Goal: Transaction & Acquisition: Purchase product/service

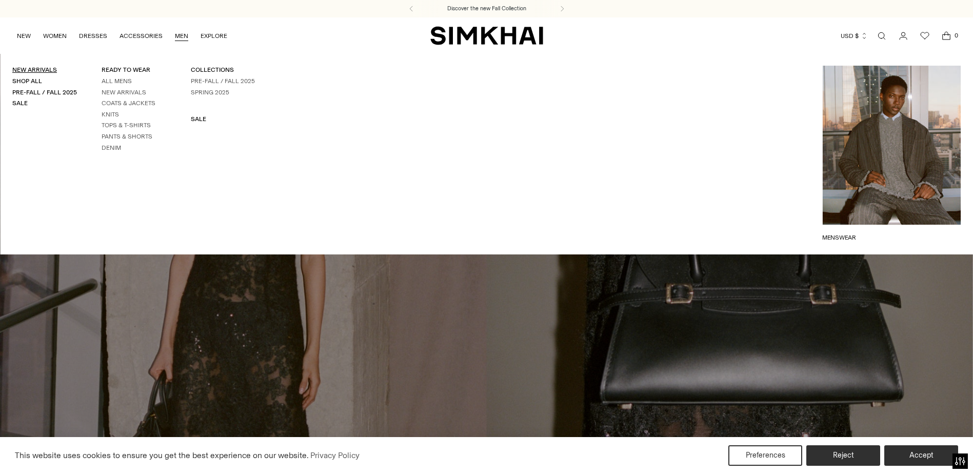
click at [39, 70] on link "New Arrivals" at bounding box center [34, 69] width 45 height 7
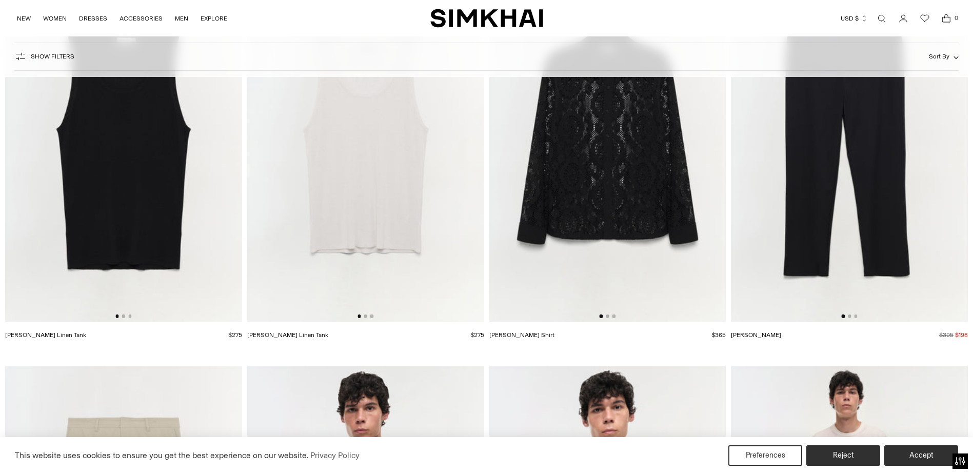
scroll to position [2974, 0]
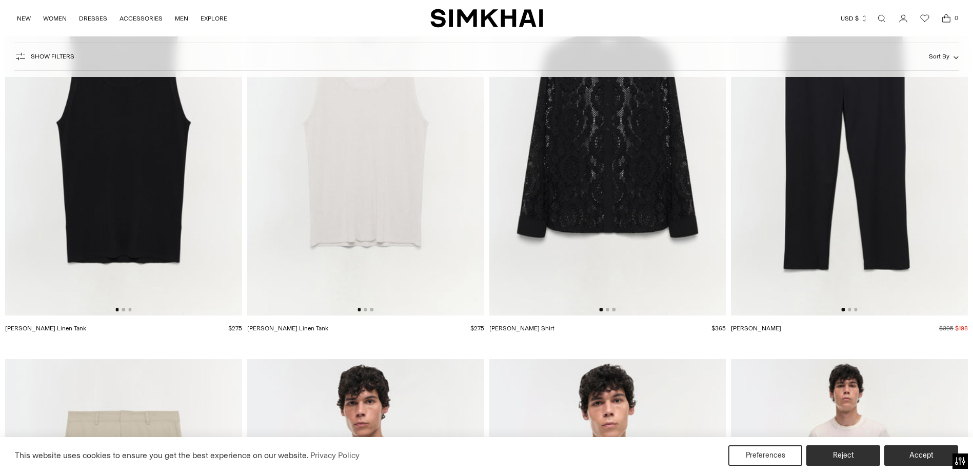
click at [648, 295] on img at bounding box center [607, 137] width 237 height 355
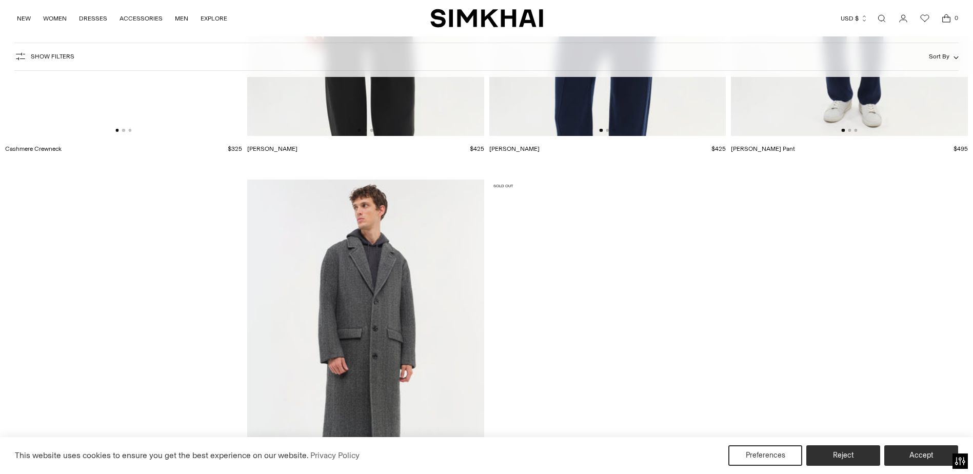
scroll to position [7933, 0]
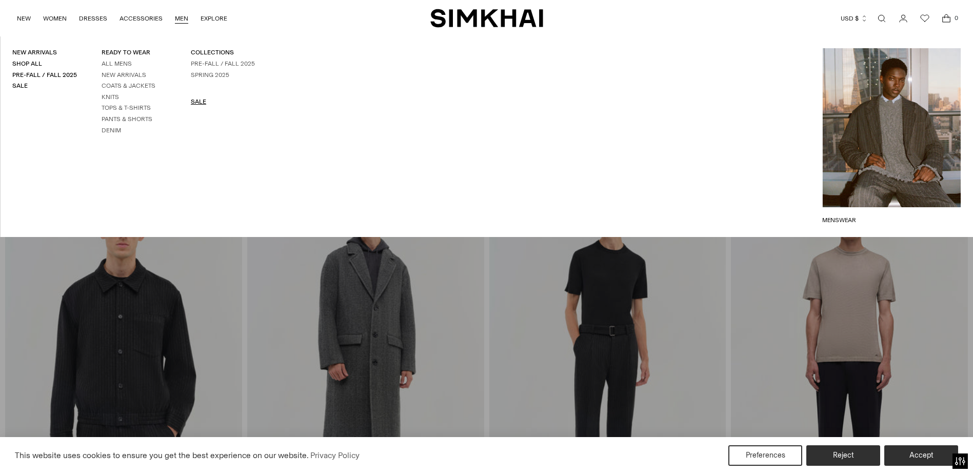
click at [197, 99] on link "SALE" at bounding box center [198, 101] width 15 height 7
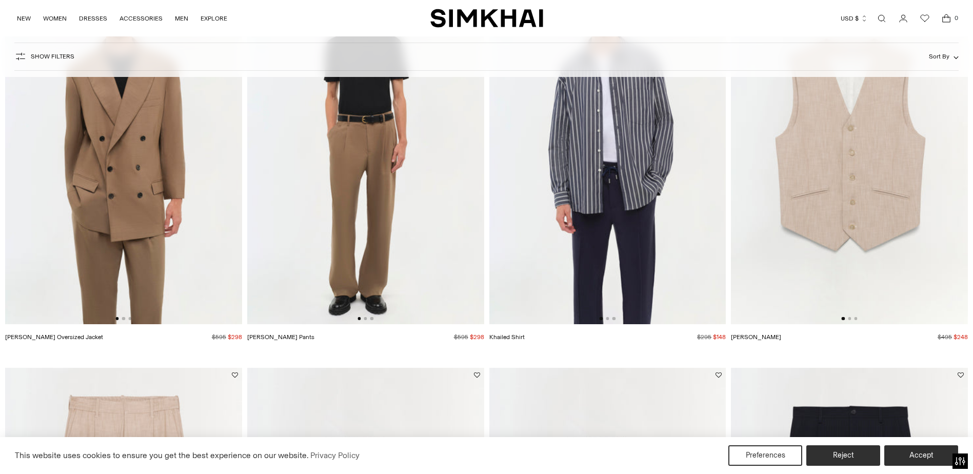
scroll to position [103, 0]
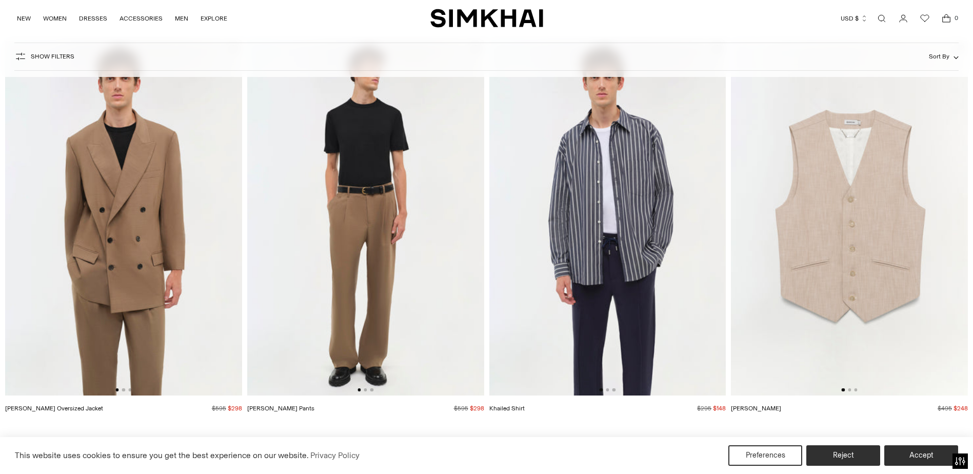
click at [324, 253] on img at bounding box center [365, 218] width 237 height 355
click at [172, 202] on img at bounding box center [123, 218] width 237 height 355
